Goal: Information Seeking & Learning: Learn about a topic

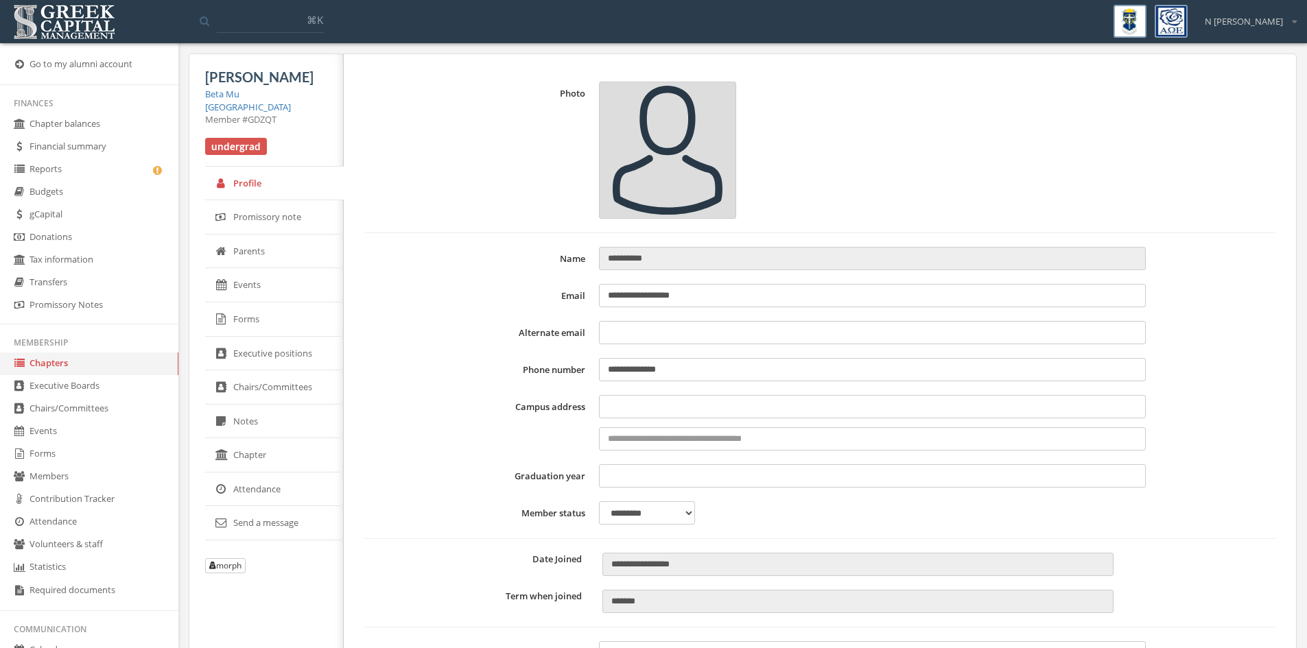
select select "******"
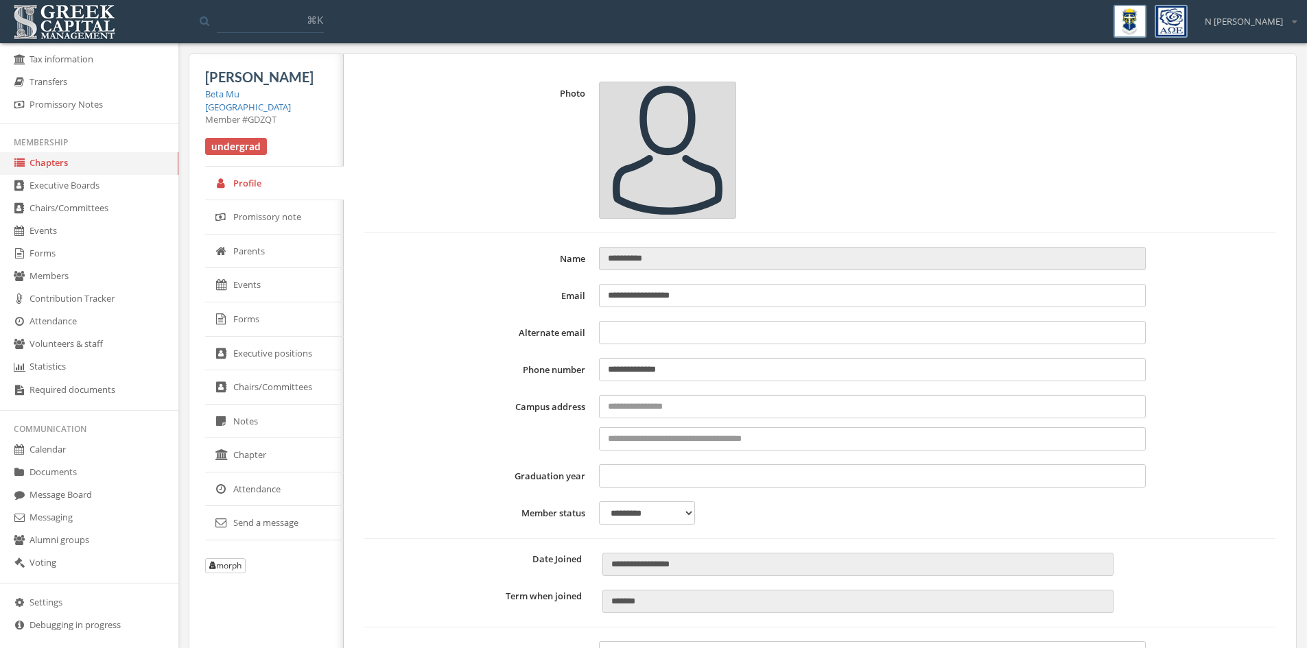
scroll to position [215, 0]
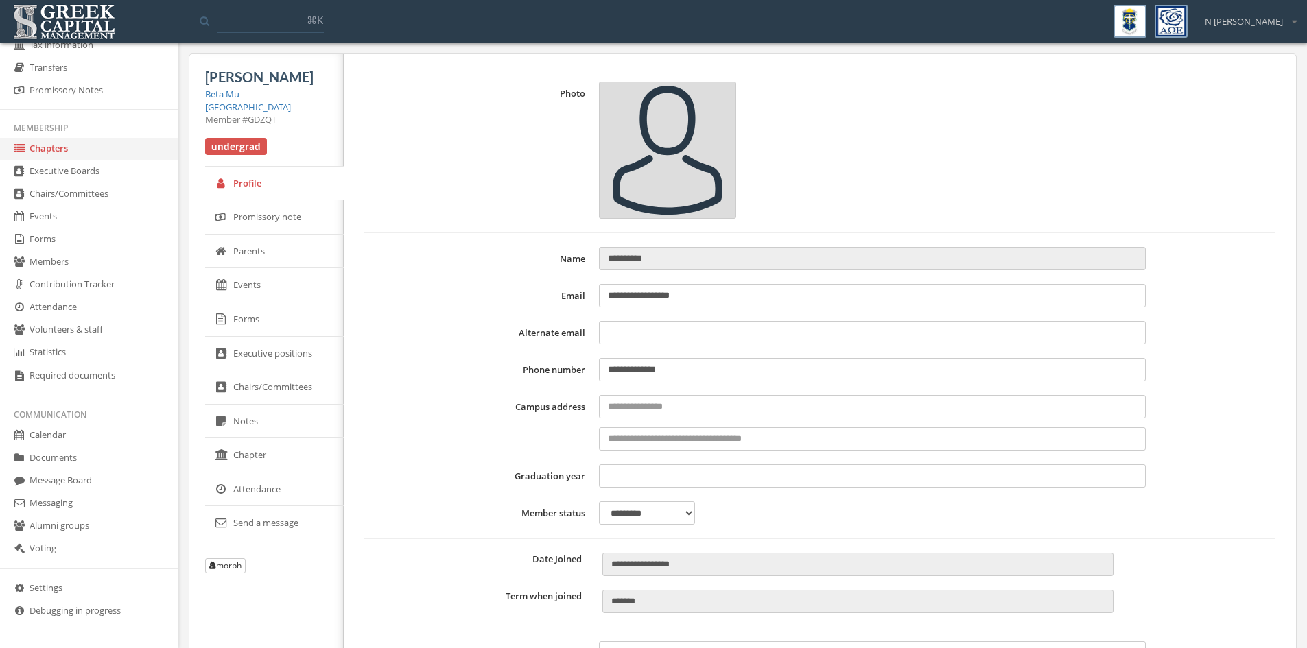
click at [56, 479] on link "Message Board" at bounding box center [89, 481] width 178 height 23
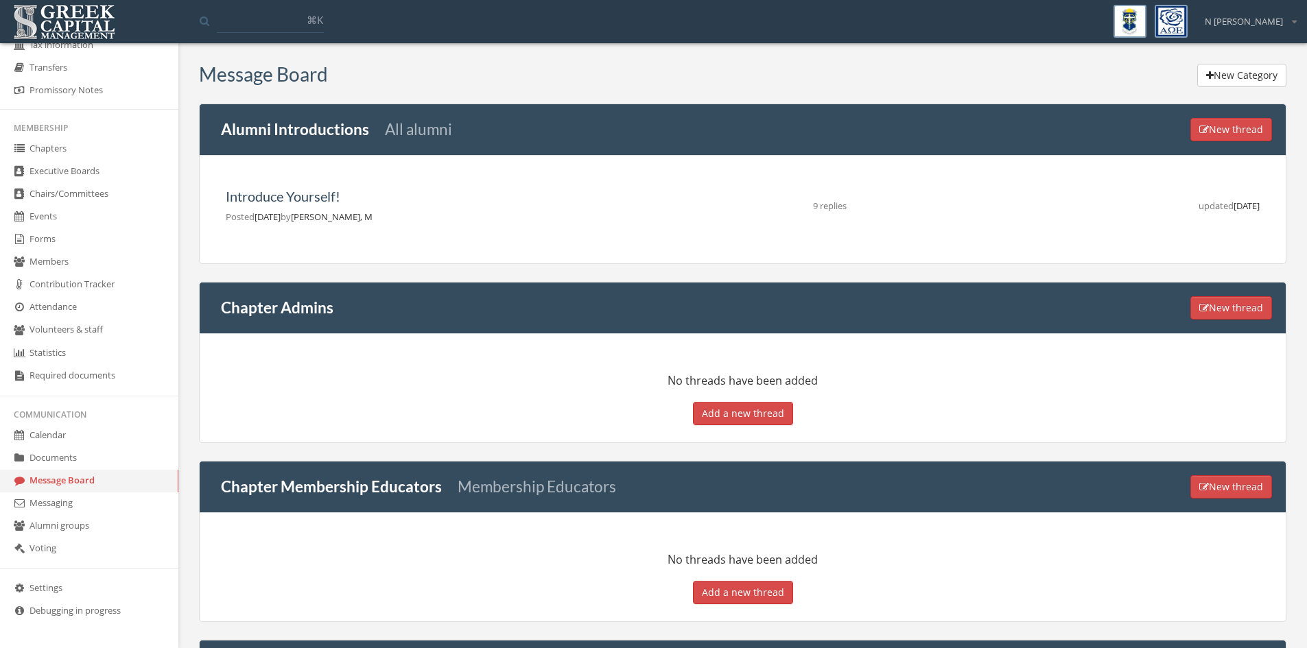
click at [58, 505] on link "Messaging" at bounding box center [89, 504] width 178 height 23
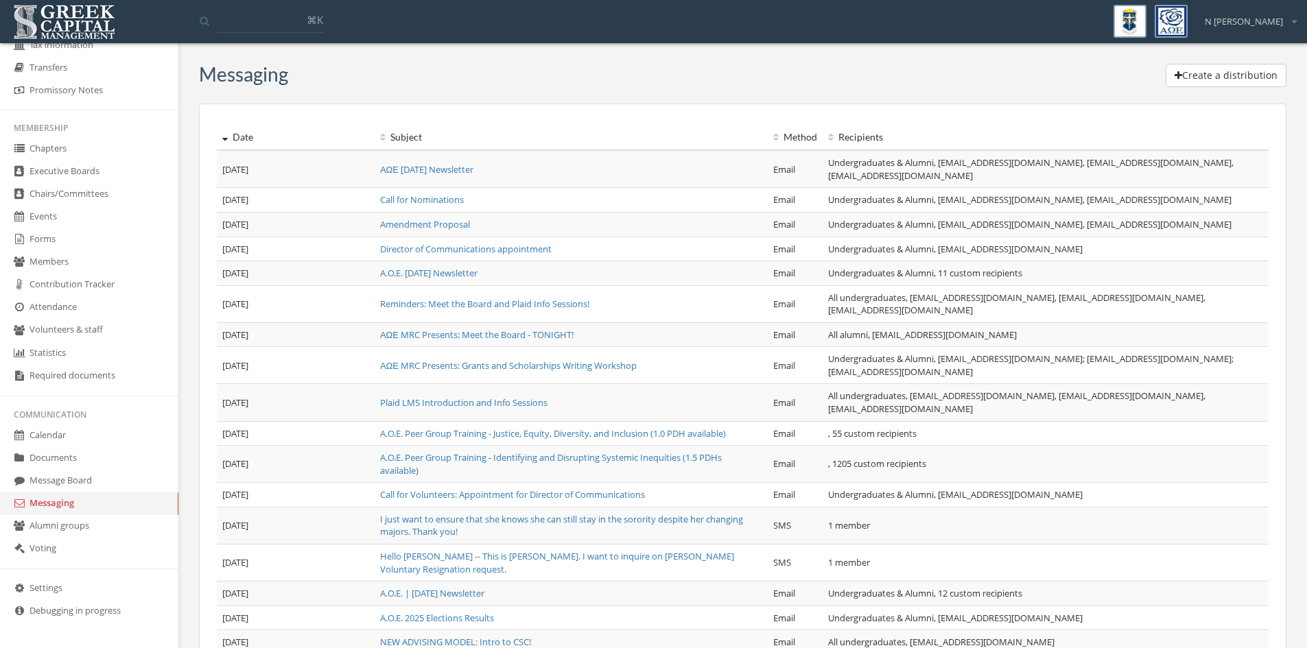
click at [473, 173] on link "ΑΩΕ [DATE] Newsletter" at bounding box center [426, 169] width 93 height 12
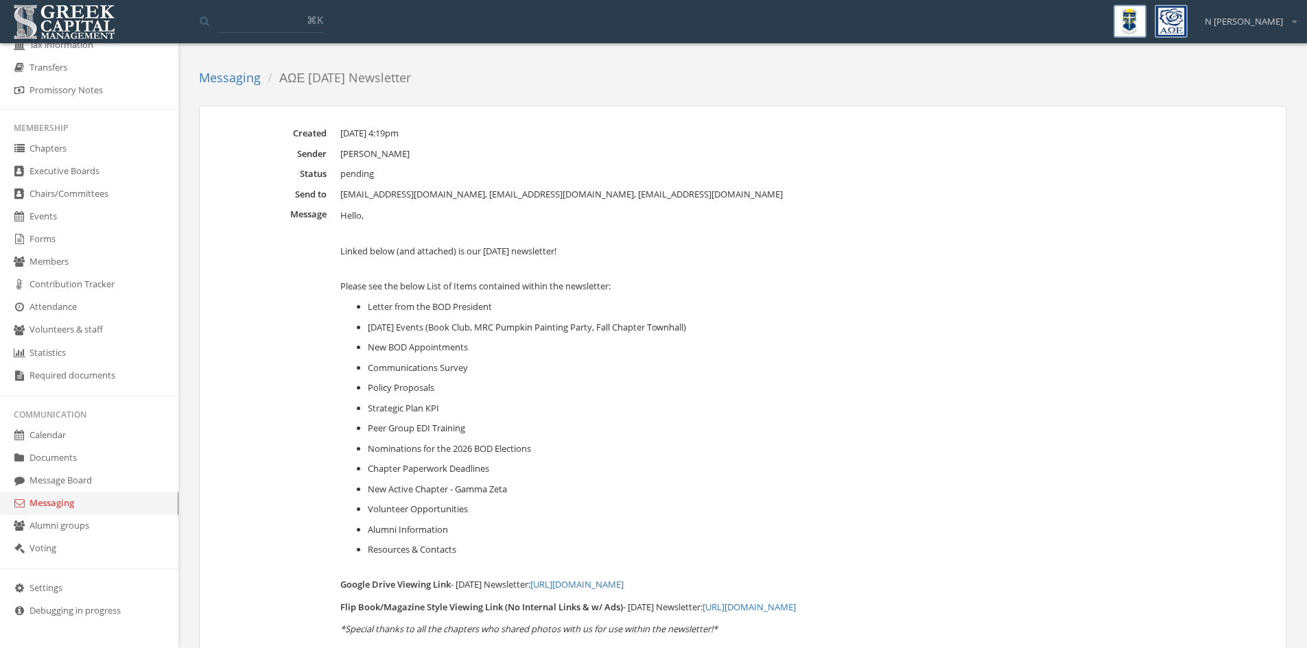
click at [240, 82] on link "Messaging" at bounding box center [230, 77] width 62 height 16
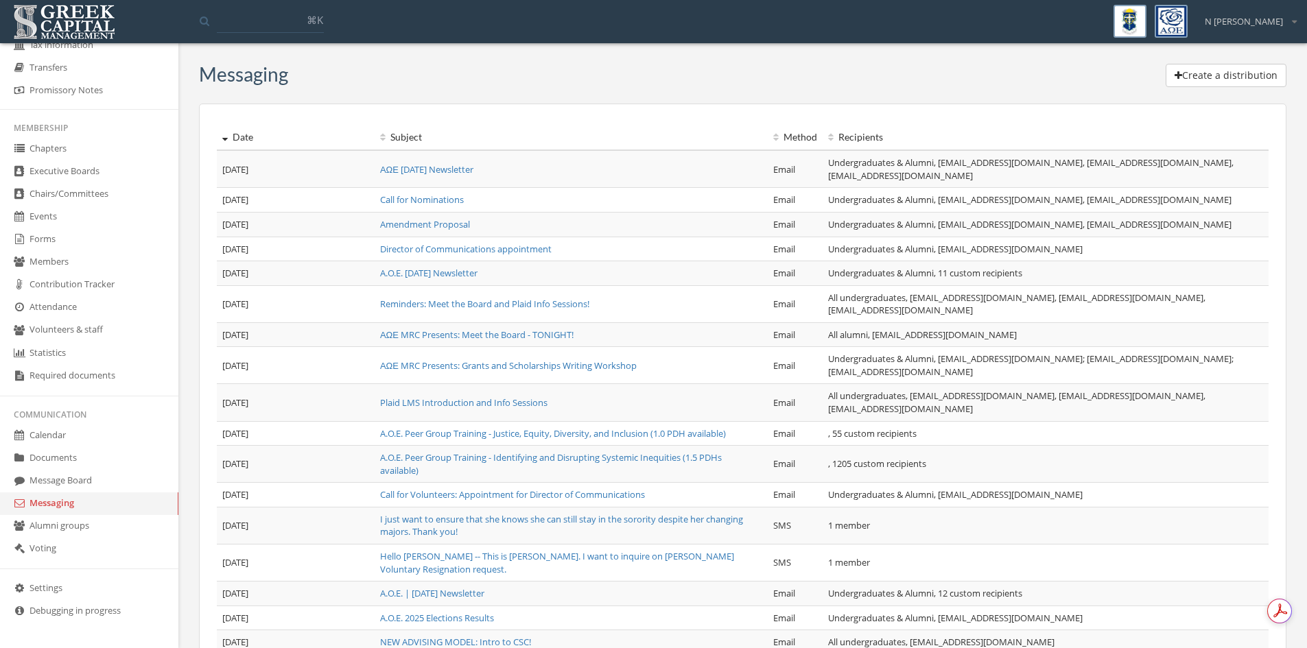
click at [422, 177] on td "ΑΩΕ [DATE] Newsletter" at bounding box center [571, 169] width 393 height 38
click at [421, 159] on td "ΑΩΕ [DATE] Newsletter" at bounding box center [571, 169] width 393 height 38
click at [430, 163] on link "ΑΩΕ [DATE] Newsletter" at bounding box center [426, 169] width 93 height 12
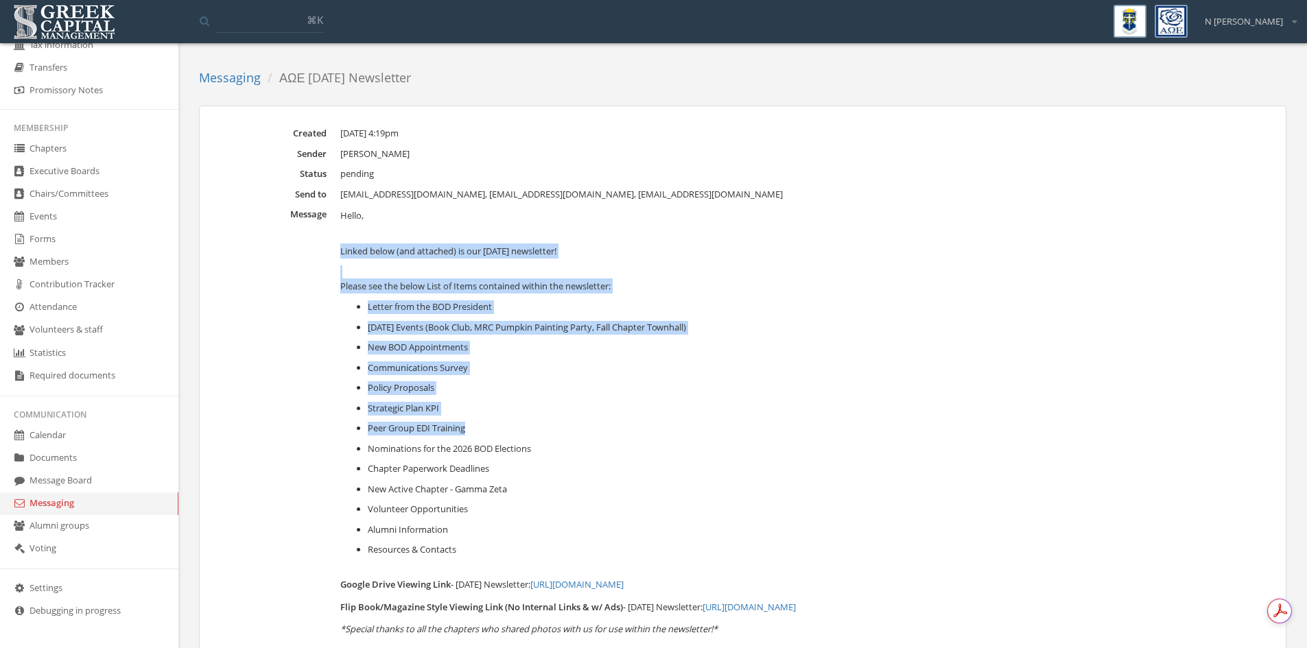
drag, startPoint x: 353, startPoint y: 268, endPoint x: 784, endPoint y: 487, distance: 483.0
click at [649, 436] on div "Hello, Linked below (and attached) is our [DATE] newsletter! Please see the bel…" at bounding box center [646, 577] width 612 height 739
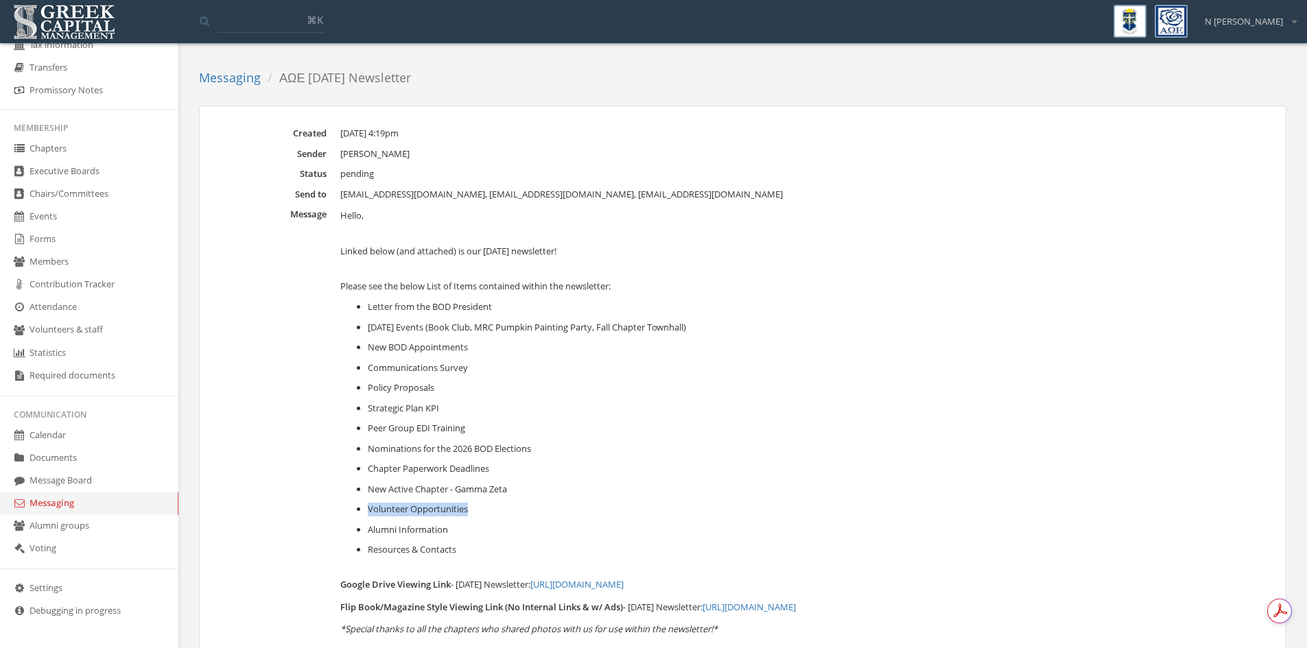
click at [809, 498] on ul "Letter from the BOD President [DATE] Events (Book Club, MRC Pumpkin Painting Pa…" at bounding box center [646, 429] width 612 height 257
click at [602, 432] on li "Peer Group EDI Training" at bounding box center [660, 429] width 585 height 14
click at [244, 88] on ol "Messaging ΑΩΕ [DATE] Newsletter" at bounding box center [310, 78] width 222 height 29
click at [248, 74] on link "Messaging" at bounding box center [230, 77] width 62 height 16
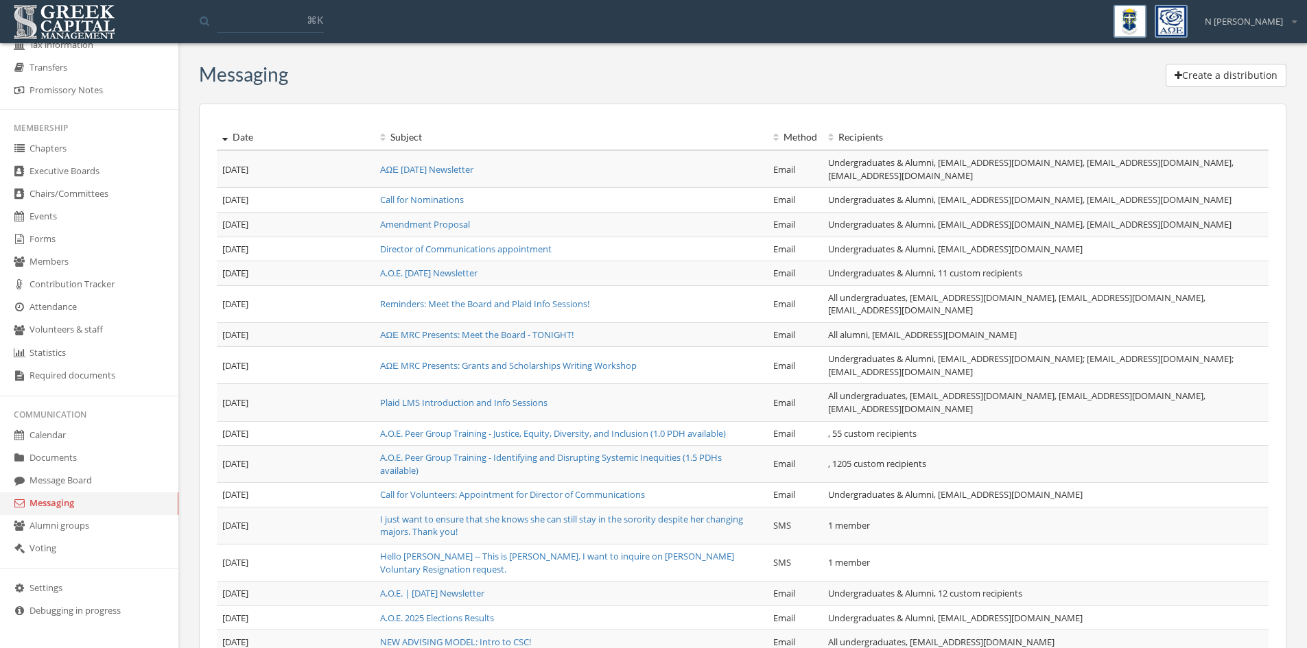
click at [444, 201] on link "Call for Nominations" at bounding box center [422, 200] width 84 height 12
click at [418, 270] on link "A.O.E. [DATE] Newsletter" at bounding box center [428, 273] width 97 height 12
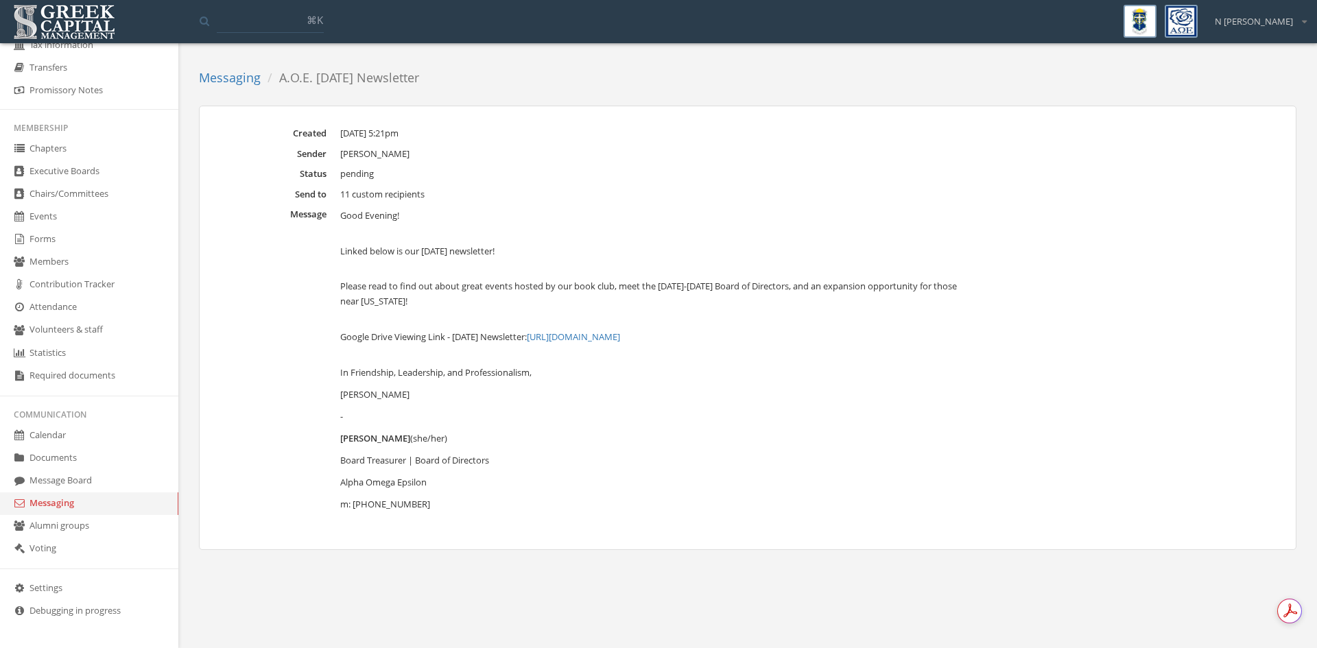
click at [297, 197] on dt "Send to" at bounding box center [272, 194] width 110 height 13
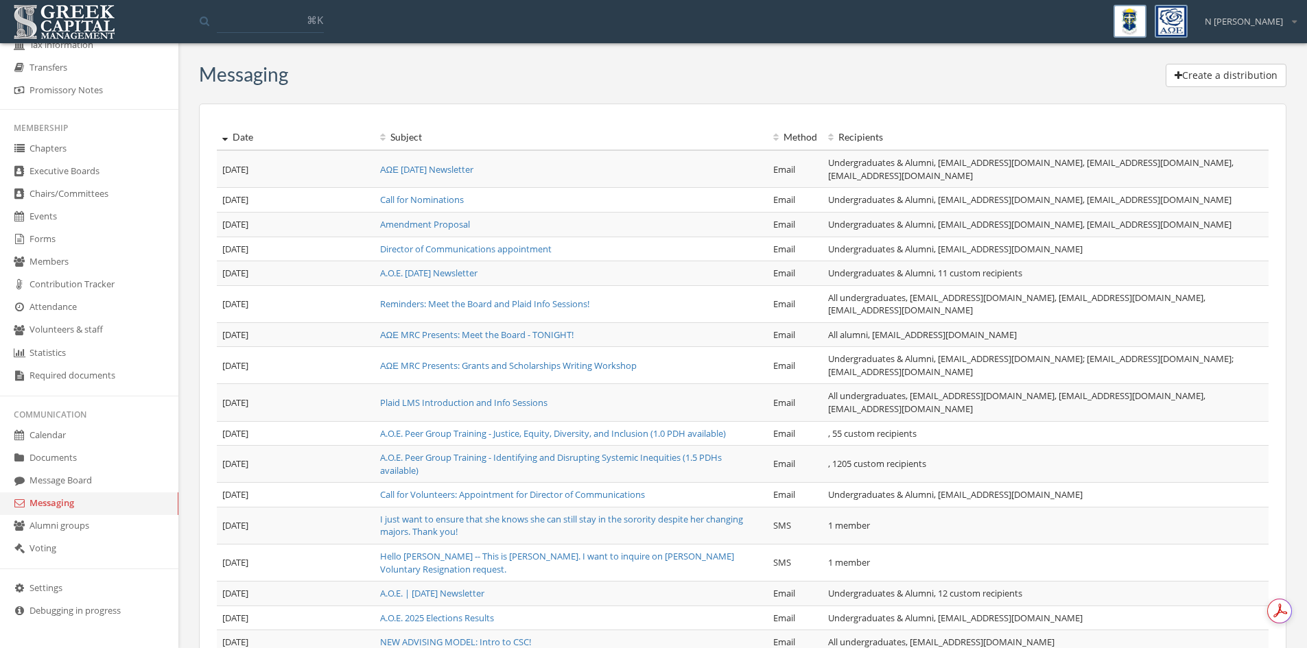
click at [469, 330] on link "ΑΩΕ MRC Presents: Meet the Board - TONIGHT!" at bounding box center [477, 335] width 194 height 12
click at [409, 163] on link "ΑΩΕ [DATE] Newsletter" at bounding box center [426, 169] width 93 height 12
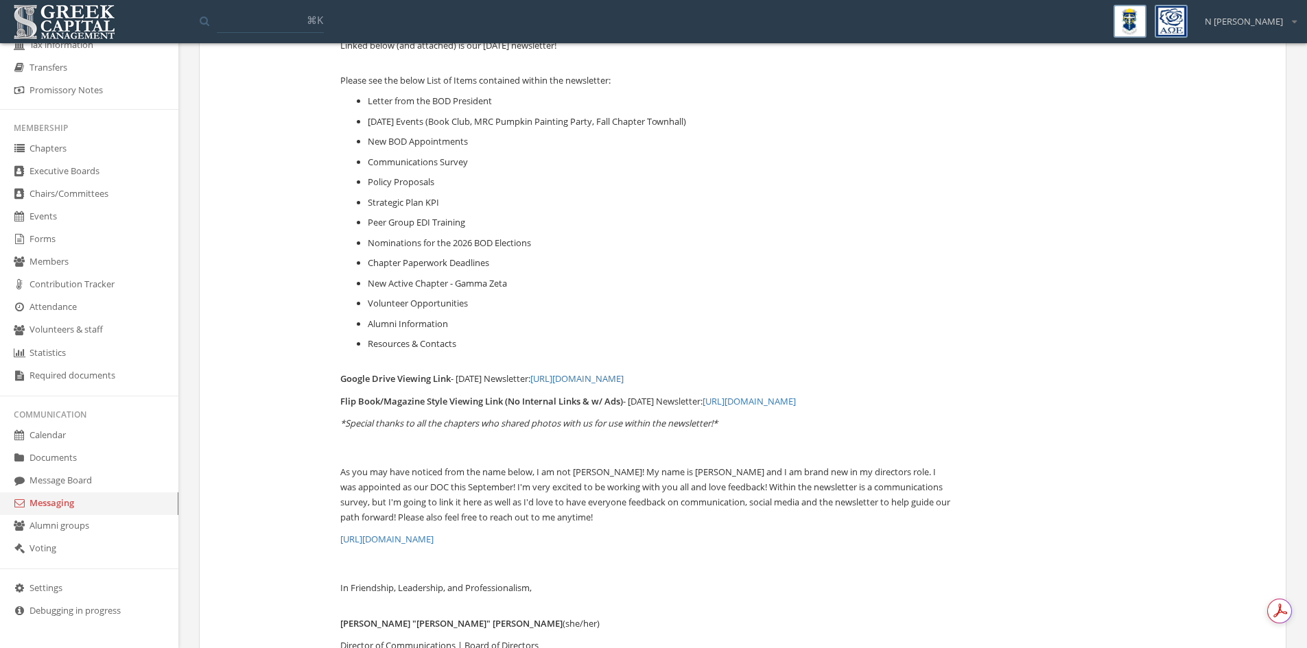
click at [624, 375] on link "[URL][DOMAIN_NAME]" at bounding box center [576, 379] width 93 height 12
click at [703, 408] on link "[URL][DOMAIN_NAME]" at bounding box center [749, 401] width 93 height 12
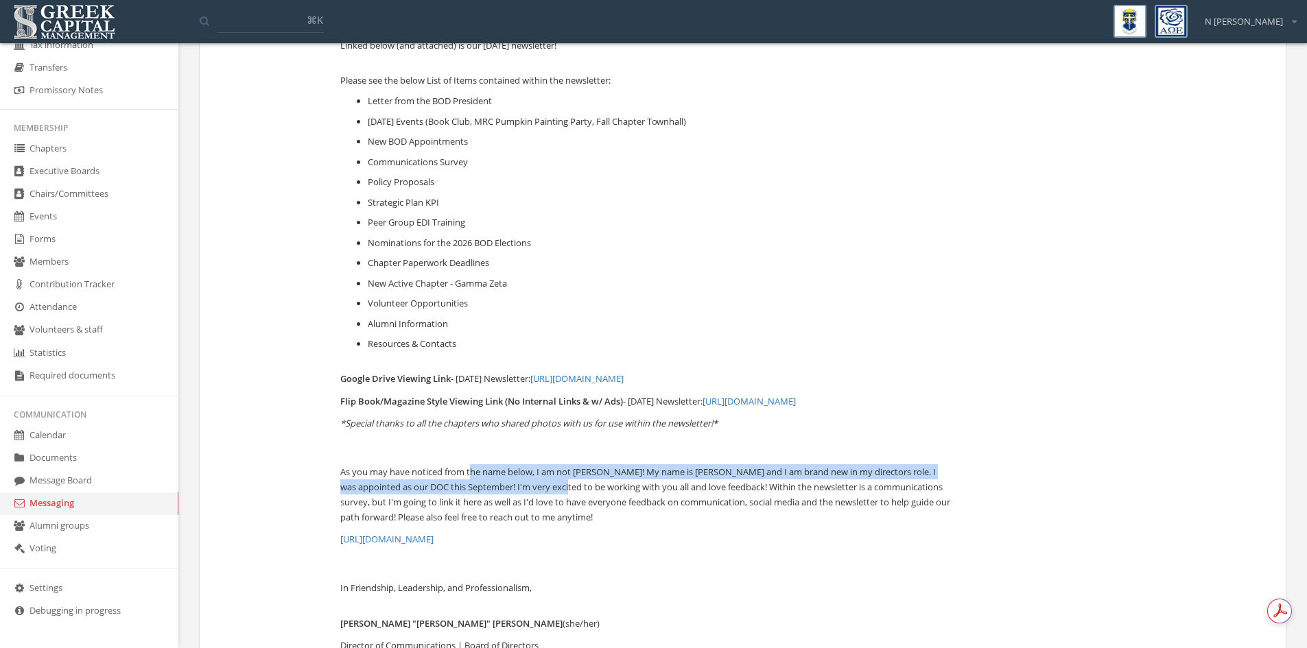
drag, startPoint x: 471, startPoint y: 484, endPoint x: 554, endPoint y: 516, distance: 88.8
click at [554, 515] on p "As you may have noticed from the name below, I am not [PERSON_NAME]! My name is…" at bounding box center [646, 495] width 612 height 60
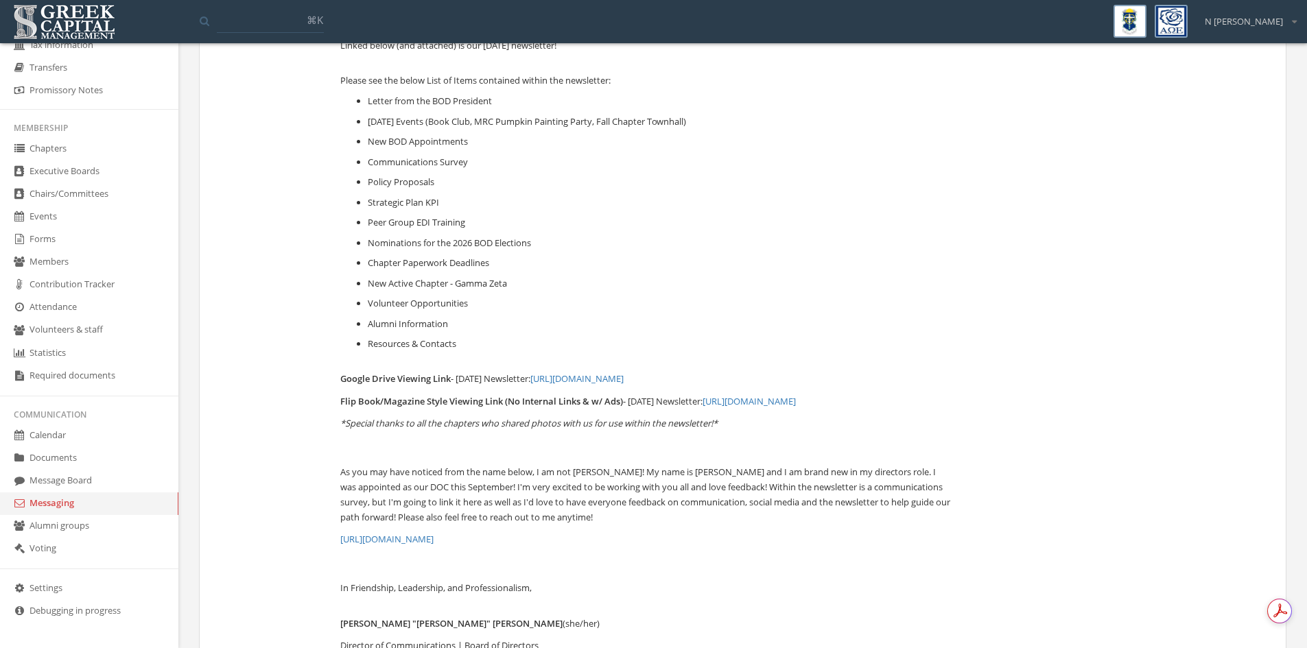
click at [554, 525] on p "As you may have noticed from the name below, I am not [PERSON_NAME]! My name is…" at bounding box center [646, 495] width 612 height 60
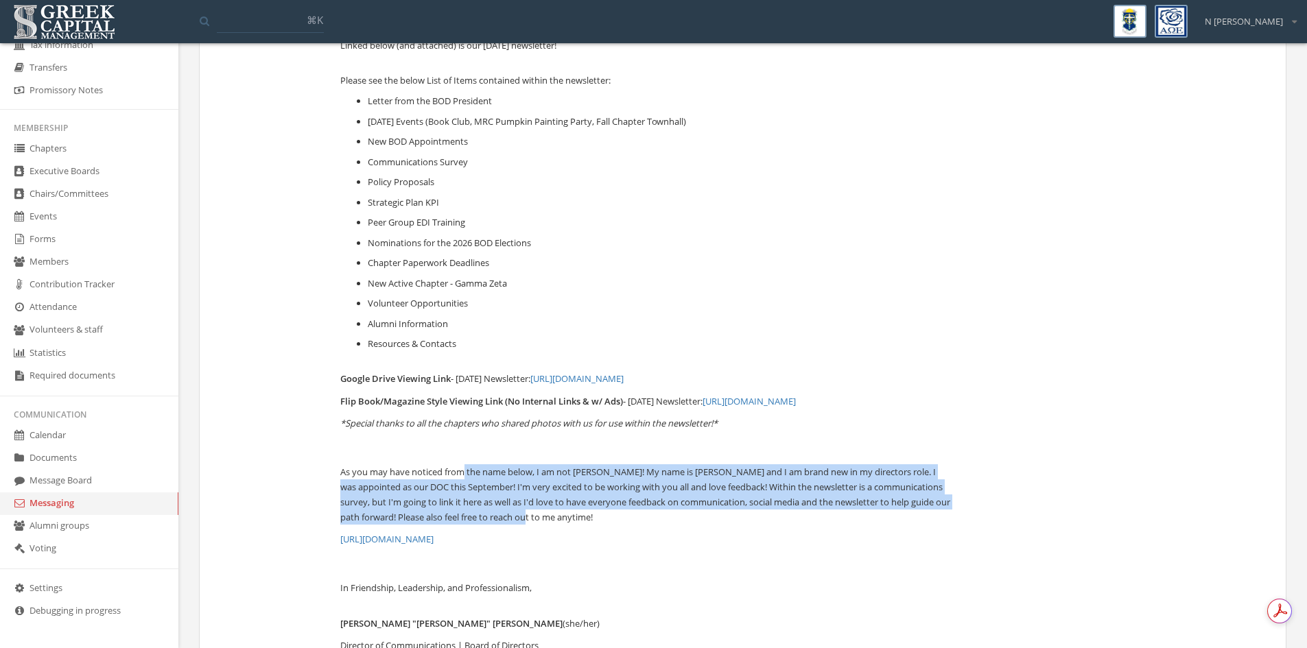
drag, startPoint x: 568, startPoint y: 537, endPoint x: 465, endPoint y: 485, distance: 115.1
click at [465, 485] on p "As you may have noticed from the name below, I am not [PERSON_NAME]! My name is…" at bounding box center [646, 495] width 612 height 60
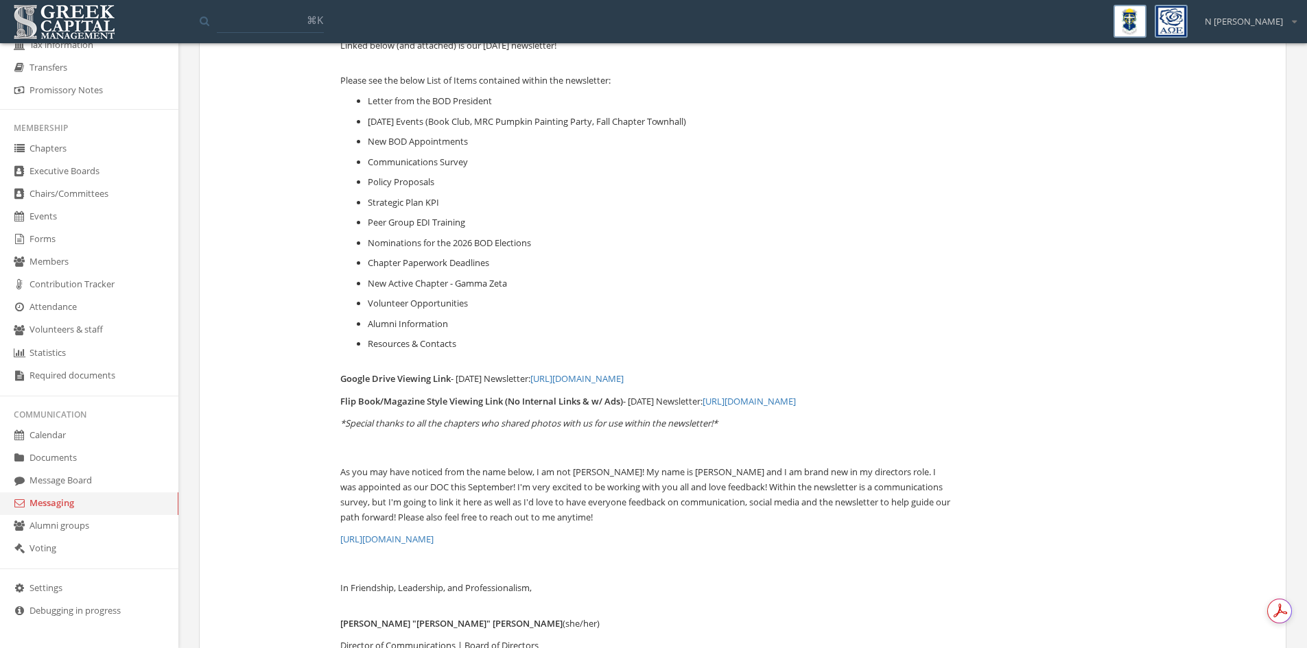
click at [636, 471] on div "Hello, Linked below (and attached) is our [DATE] newsletter! Please see the bel…" at bounding box center [646, 371] width 612 height 739
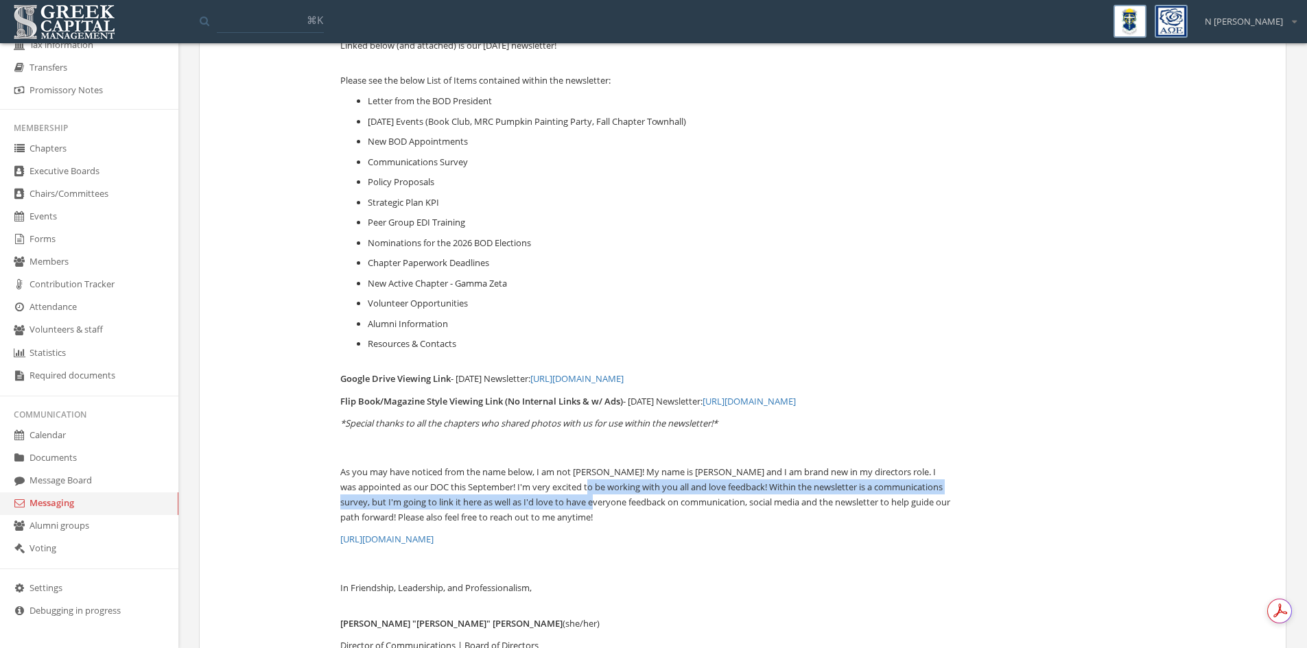
drag, startPoint x: 581, startPoint y: 513, endPoint x: 512, endPoint y: 477, distance: 77.3
click at [541, 489] on p "As you may have noticed from the name below, I am not [PERSON_NAME]! My name is…" at bounding box center [646, 495] width 612 height 60
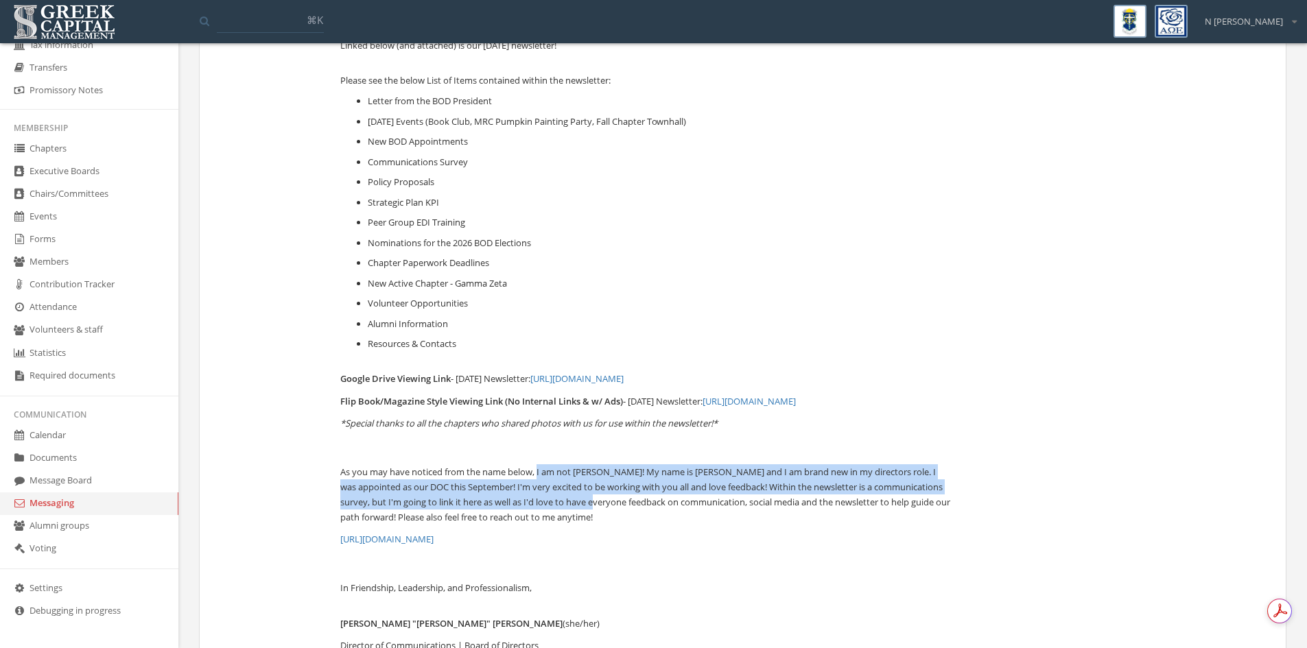
click at [530, 496] on p "As you may have noticed from the name below, I am not [PERSON_NAME]! My name is…" at bounding box center [646, 495] width 612 height 60
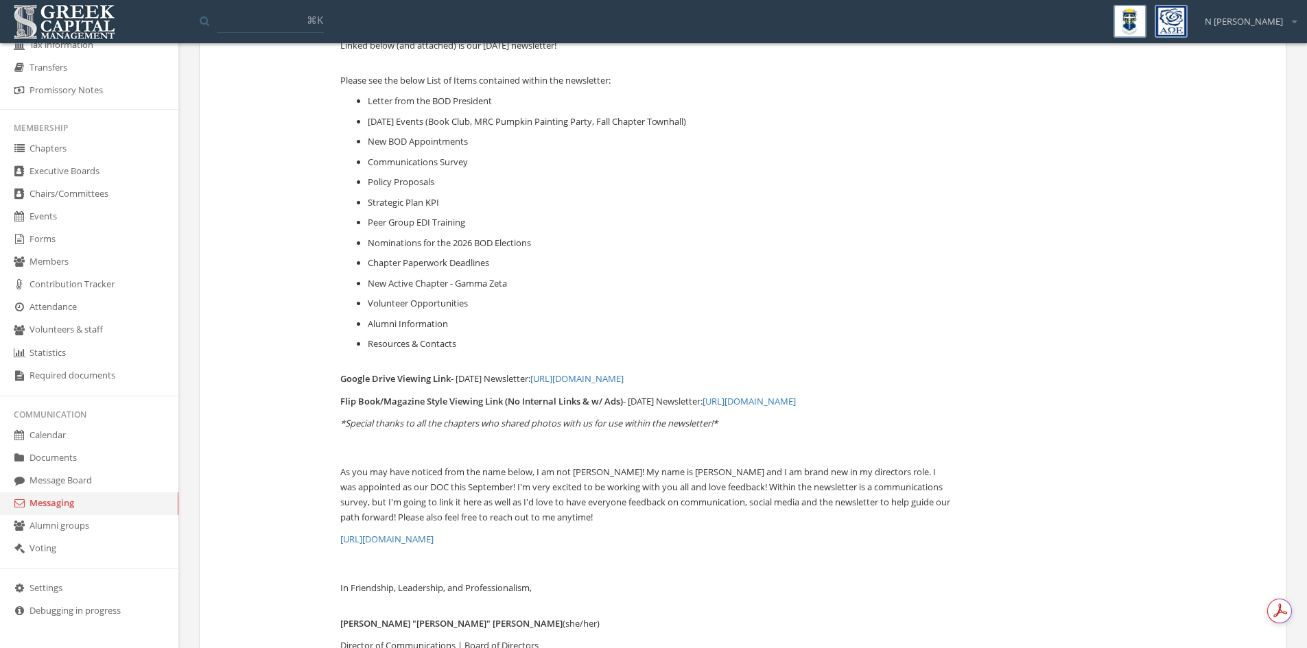
click at [565, 525] on p "As you may have noticed from the name below, I am not [PERSON_NAME]! My name is…" at bounding box center [646, 495] width 612 height 60
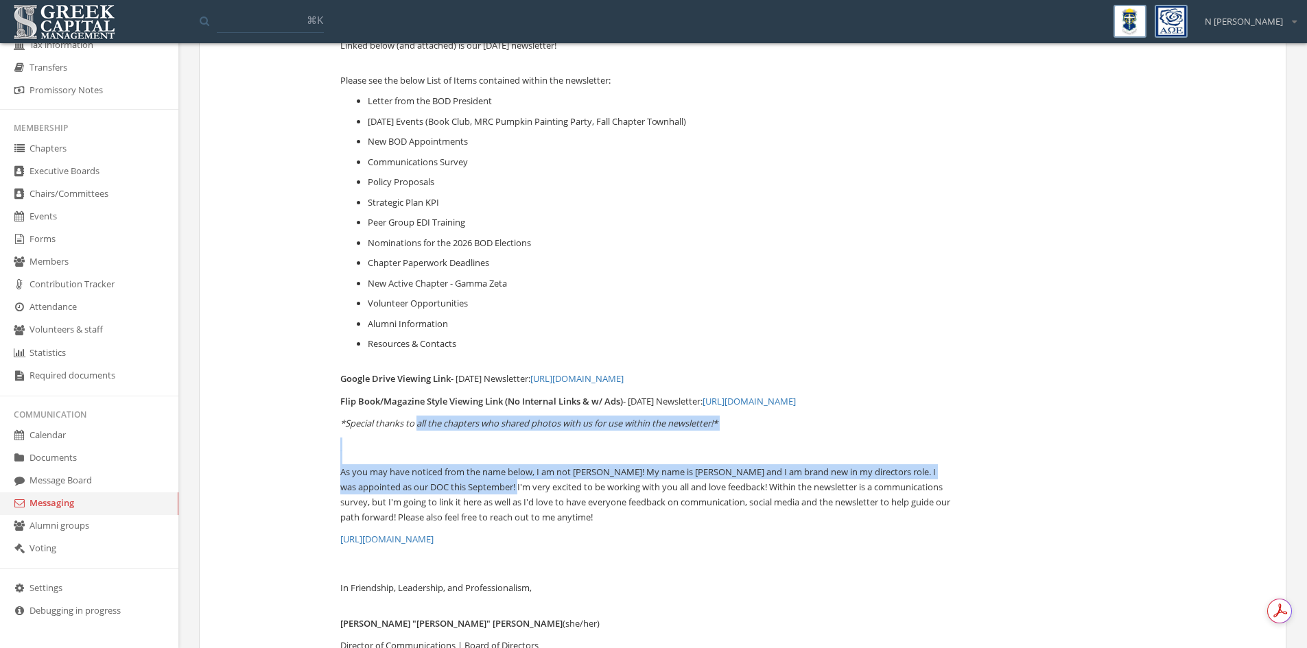
drag, startPoint x: 463, startPoint y: 466, endPoint x: 423, endPoint y: 436, distance: 50.5
click at [417, 434] on div "Hello, Linked below (and attached) is our [DATE] newsletter! Please see the bel…" at bounding box center [646, 371] width 612 height 739
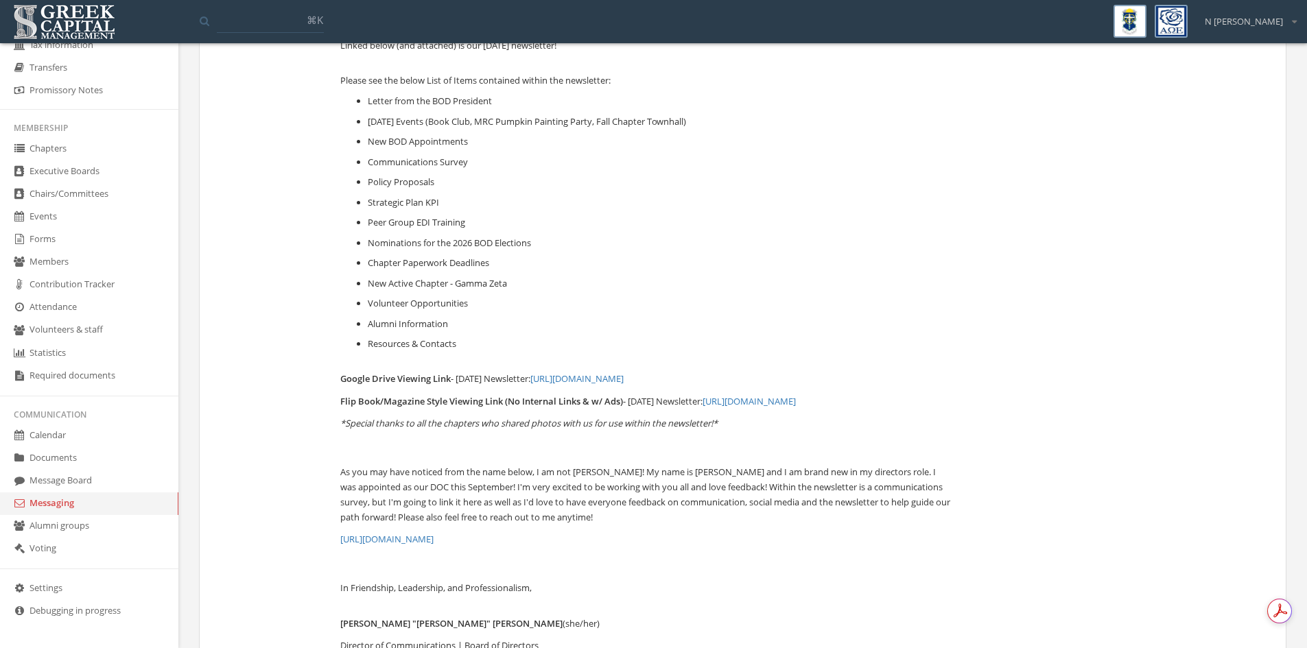
click at [567, 507] on p "As you may have noticed from the name below, I am not [PERSON_NAME]! My name is…" at bounding box center [646, 495] width 612 height 60
click at [504, 465] on div "Hello, Linked below (and attached) is our [DATE] newsletter! Please see the bel…" at bounding box center [646, 371] width 612 height 739
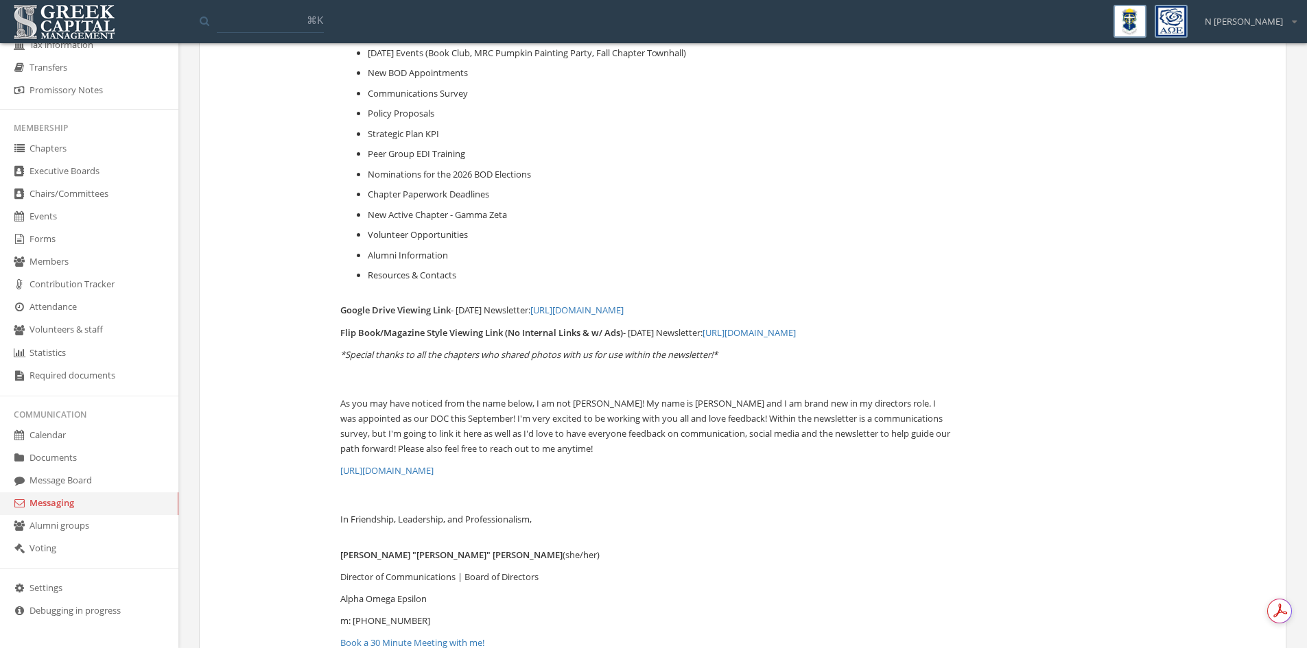
click at [434, 477] on link "[URL][DOMAIN_NAME]" at bounding box center [386, 471] width 93 height 12
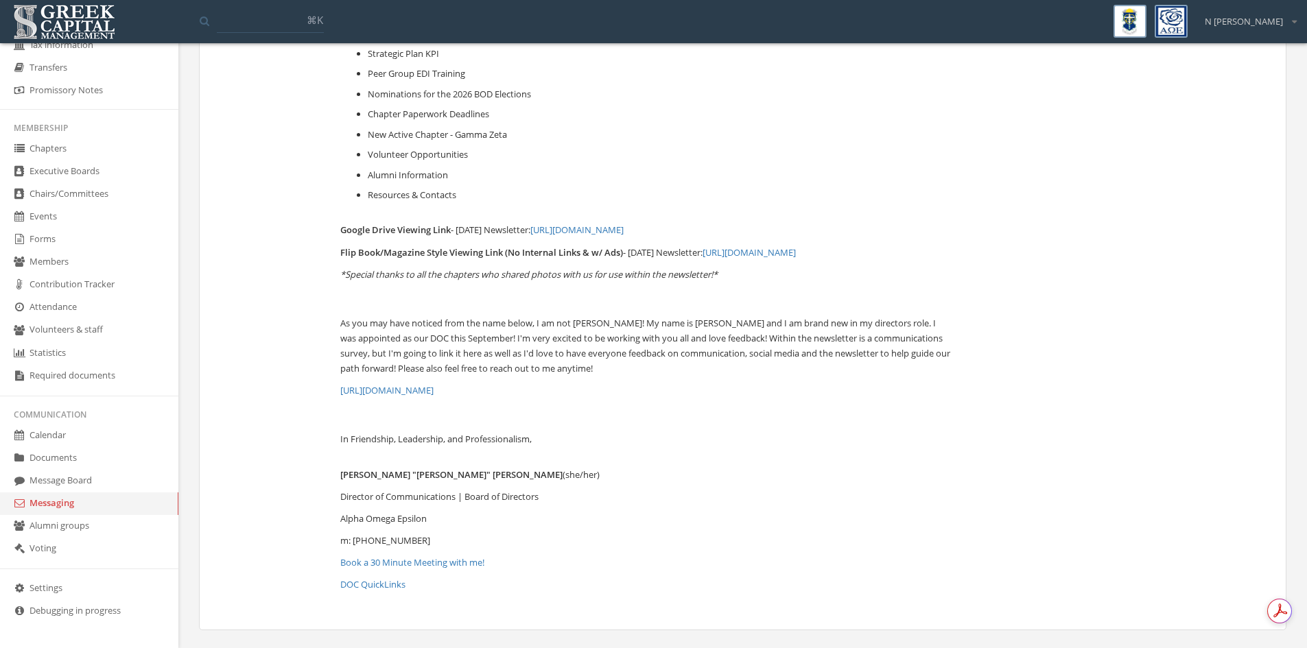
scroll to position [0, 0]
click at [420, 559] on link "Book a 30 Minute Meeting with me!" at bounding box center [412, 563] width 144 height 12
